Goal: Check status: Check status

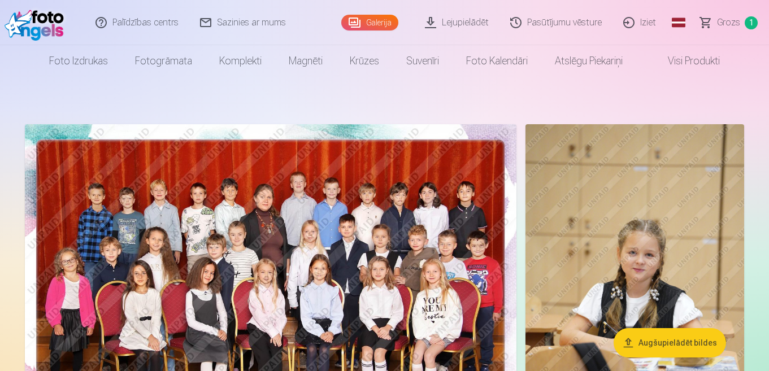
click at [727, 20] on span "Grozs" at bounding box center [728, 23] width 23 height 14
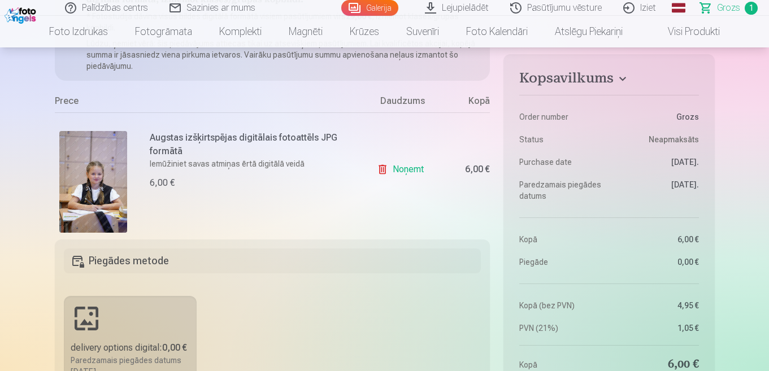
scroll to position [113, 0]
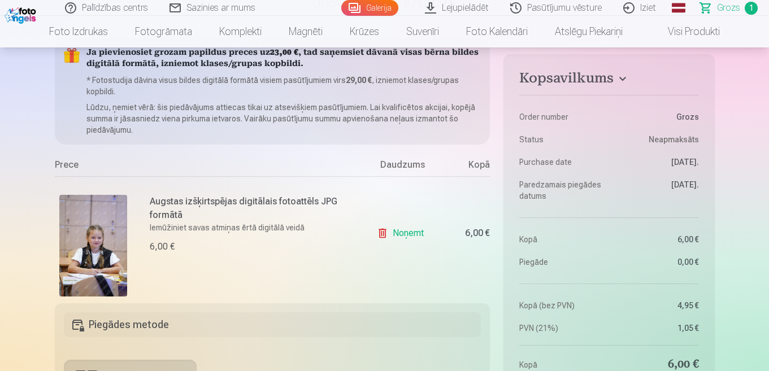
click at [391, 234] on link "Noņemt" at bounding box center [402, 233] width 51 height 23
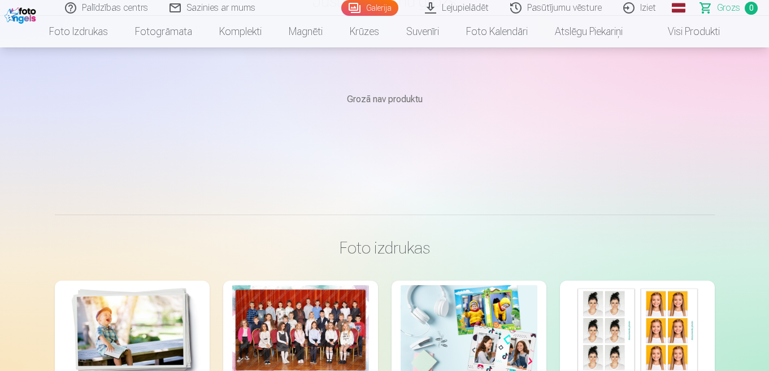
scroll to position [0, 0]
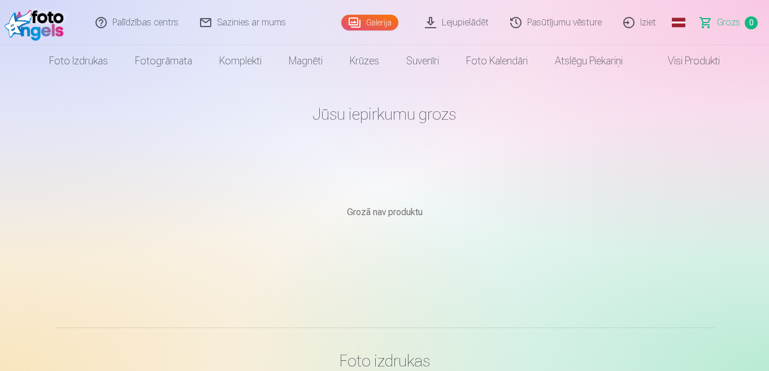
click at [726, 27] on span "Grozs" at bounding box center [728, 23] width 23 height 14
click at [725, 19] on span "Grozs" at bounding box center [728, 23] width 23 height 14
click at [368, 26] on link "Galerija" at bounding box center [369, 23] width 57 height 16
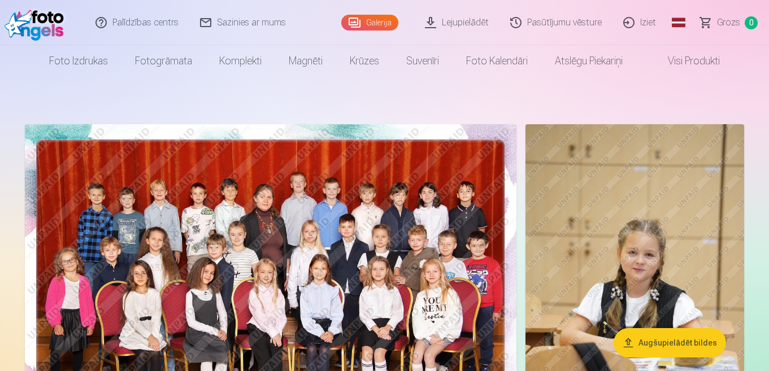
click at [734, 26] on span "Grozs" at bounding box center [728, 23] width 23 height 14
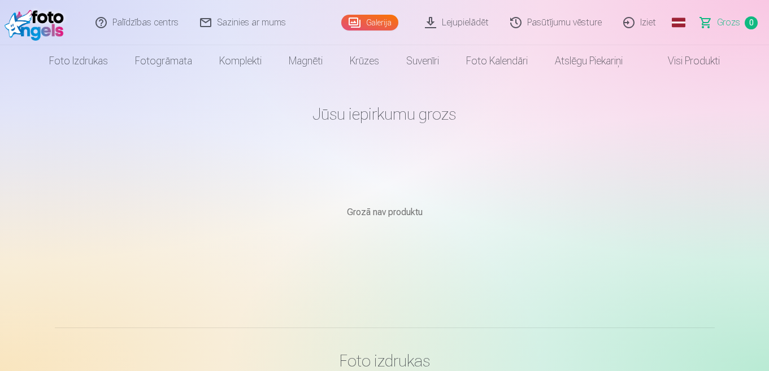
click at [462, 22] on link "Lejupielādēt" at bounding box center [457, 22] width 85 height 45
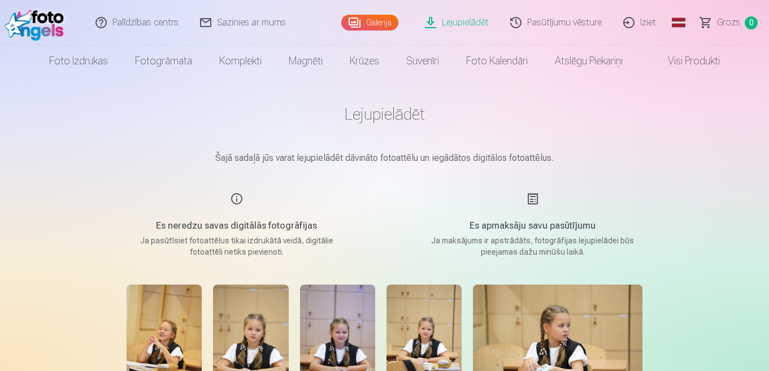
click at [375, 21] on link "Galerija" at bounding box center [369, 23] width 57 height 16
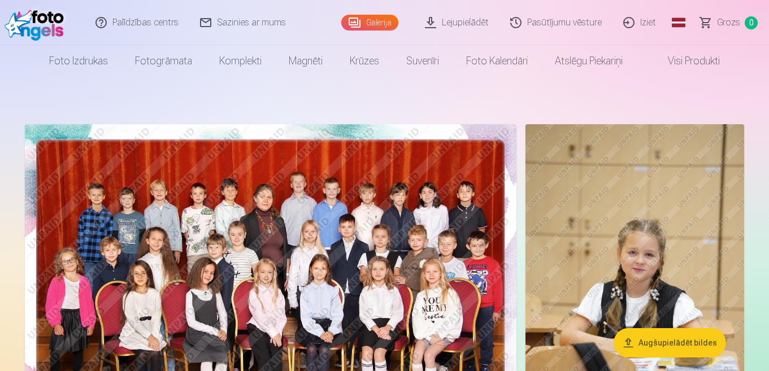
click at [555, 24] on link "Pasūtījumu vēsture" at bounding box center [556, 22] width 113 height 45
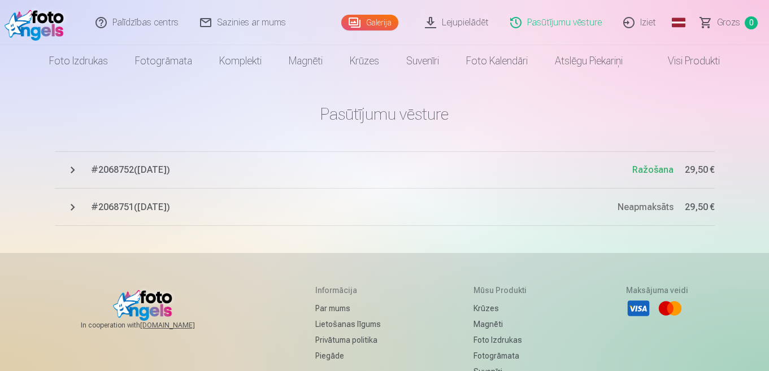
click at [133, 207] on span "# 2068751 ( 10.10.2025 )" at bounding box center [354, 208] width 527 height 14
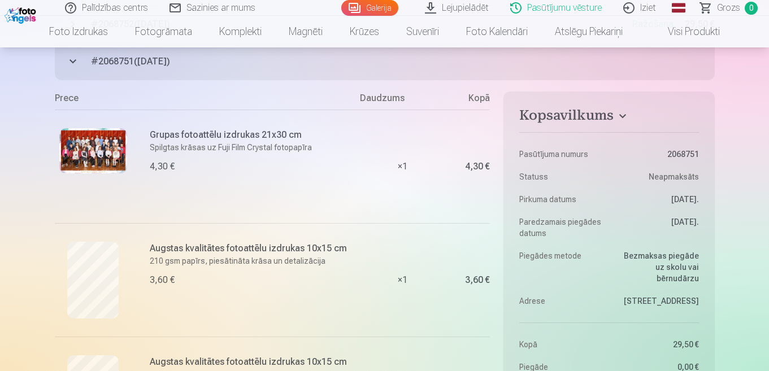
scroll to position [57, 0]
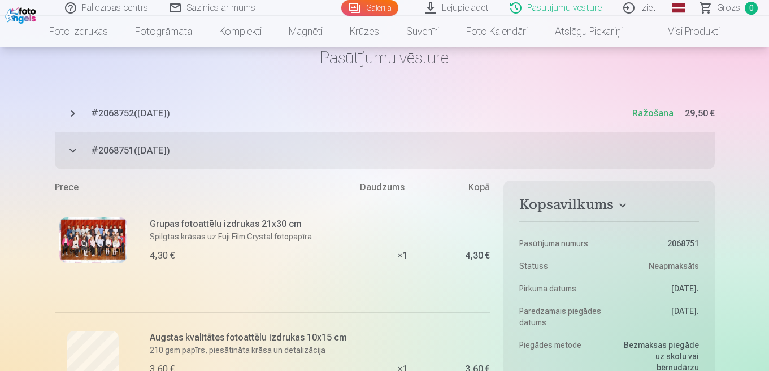
click at [149, 116] on span "# 2068752 ( 10.10.2025 )" at bounding box center [361, 114] width 541 height 14
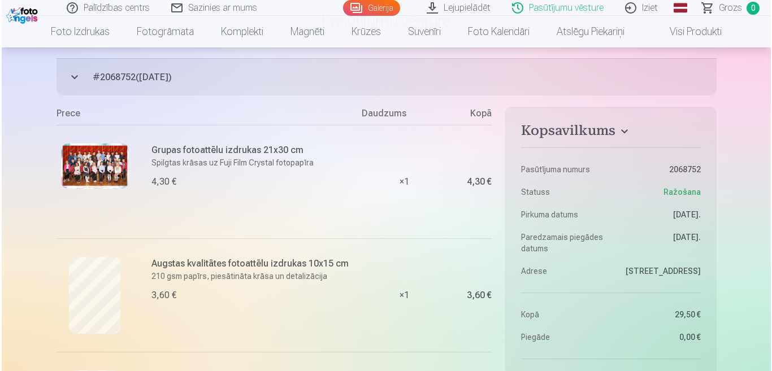
scroll to position [113, 0]
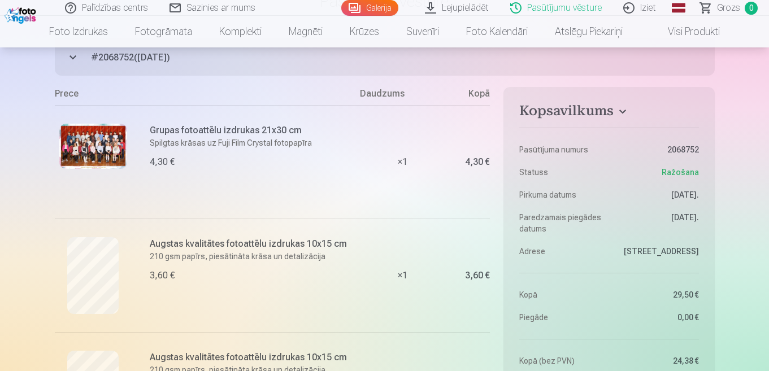
click at [112, 152] on img at bounding box center [93, 146] width 68 height 45
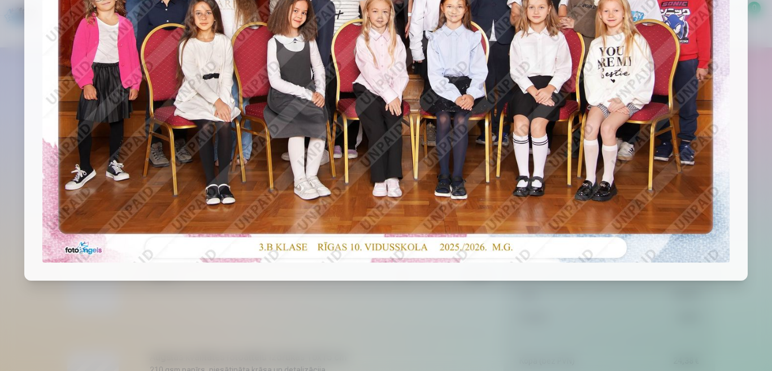
scroll to position [0, 0]
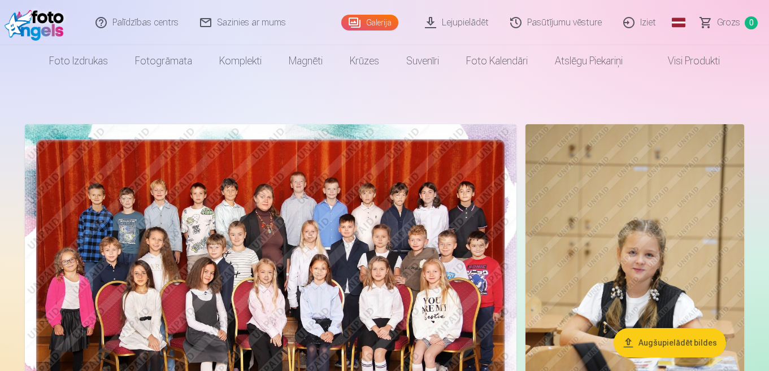
click at [581, 30] on link "Pasūtījumu vēsture" at bounding box center [556, 22] width 113 height 45
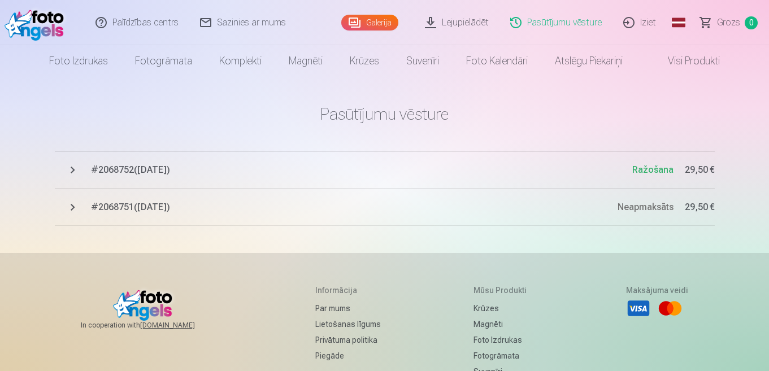
click at [181, 168] on span "# 2068752 ( 10.10.2025 )" at bounding box center [361, 170] width 541 height 14
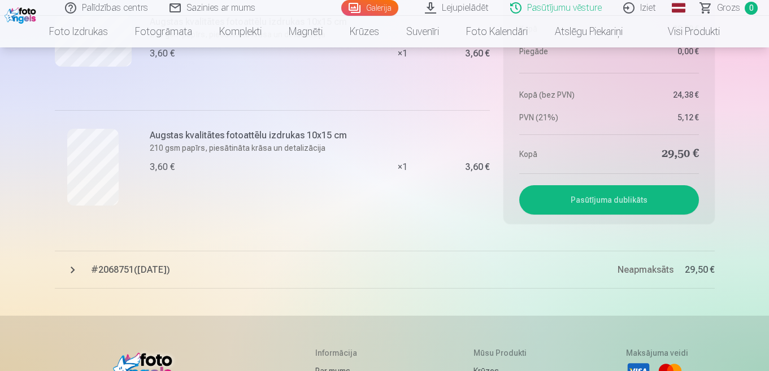
scroll to position [904, 0]
